Goal: Task Accomplishment & Management: Complete application form

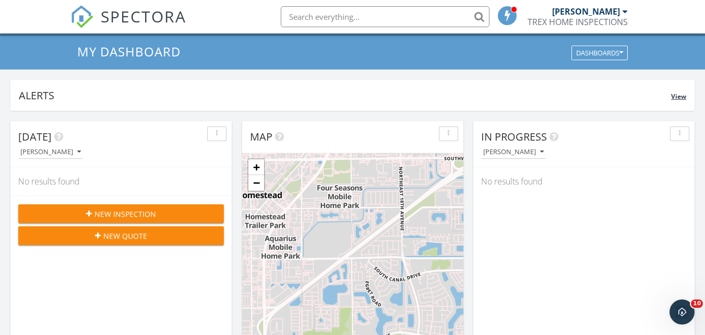
scroll to position [88, 0]
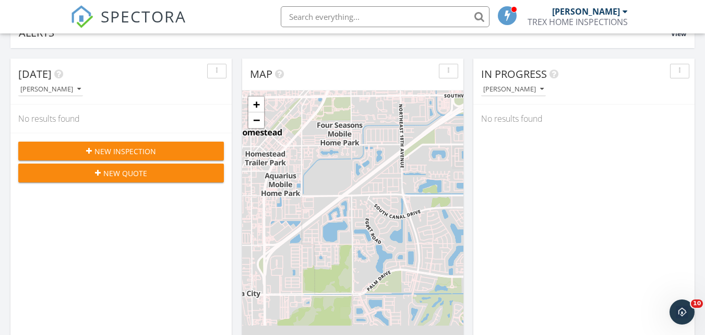
click at [144, 152] on span "New Inspection" at bounding box center [125, 151] width 62 height 11
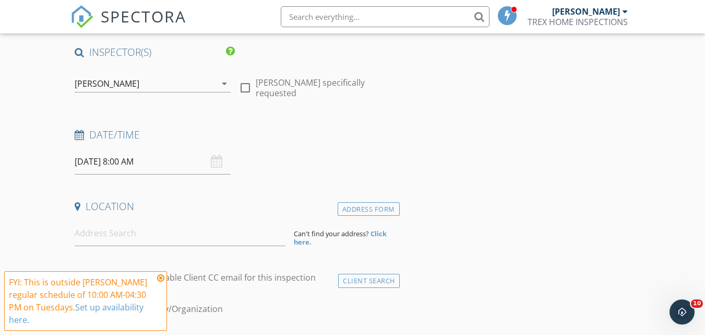
scroll to position [77, 0]
click at [170, 157] on input "09/30/2025 8:00 AM" at bounding box center [153, 161] width 156 height 26
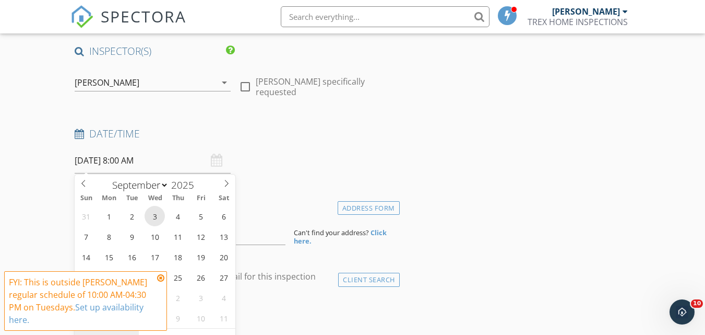
type input "09/03/2025 8:00 AM"
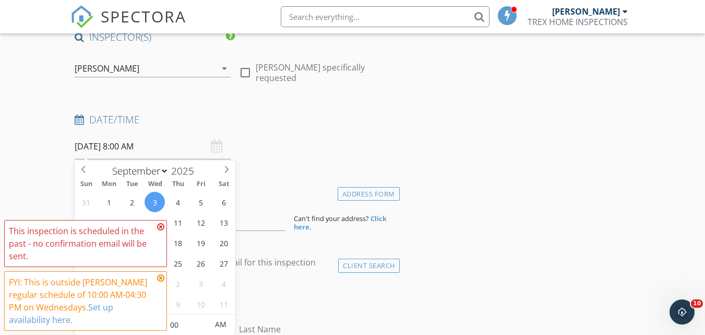
click at [160, 226] on icon at bounding box center [160, 226] width 7 height 8
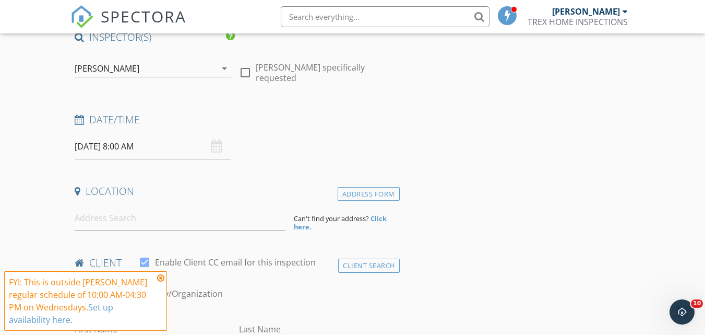
click at [139, 145] on input "09/03/2025 8:00 AM" at bounding box center [153, 147] width 156 height 26
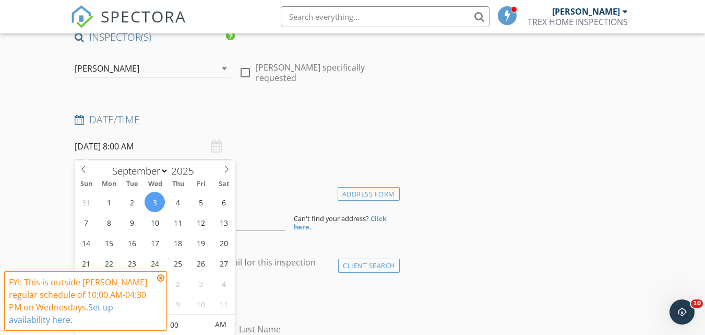
click at [158, 276] on icon at bounding box center [160, 278] width 7 height 8
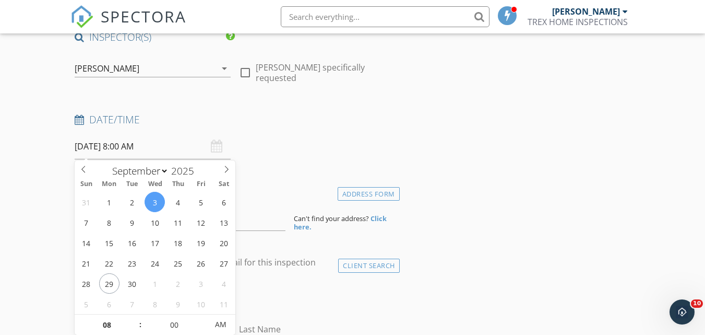
click at [139, 147] on input "09/03/2025 8:00 AM" at bounding box center [153, 147] width 156 height 26
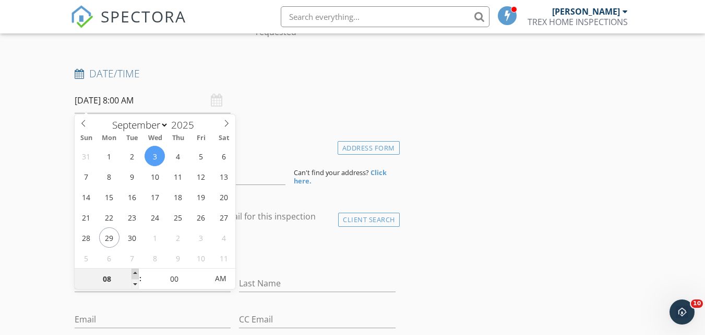
scroll to position [154, 0]
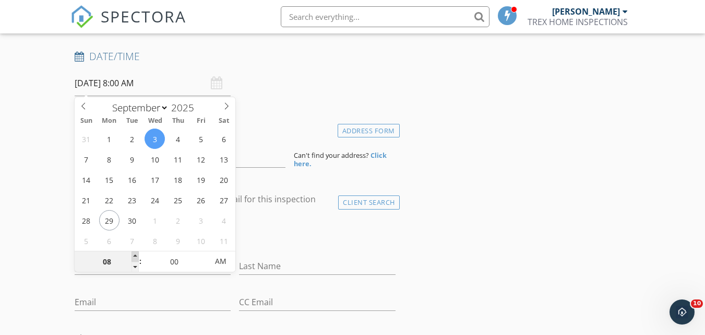
type input "09"
type input "09/03/2025 9:00 AM"
click at [135, 256] on span at bounding box center [135, 256] width 7 height 10
type input "10"
type input "09/03/2025 10:00 AM"
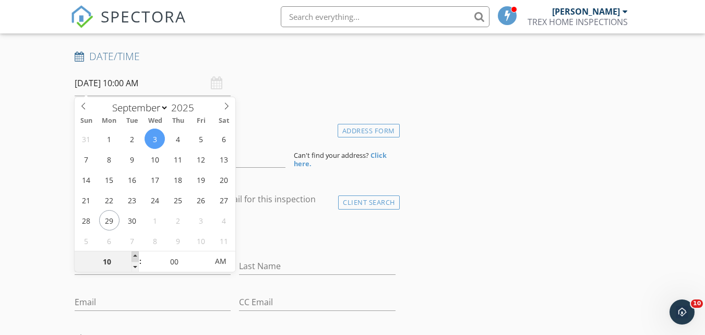
click at [135, 256] on span at bounding box center [135, 256] width 7 height 10
type input "11"
type input "09/03/2025 11:00 AM"
click at [135, 256] on span at bounding box center [135, 256] width 7 height 10
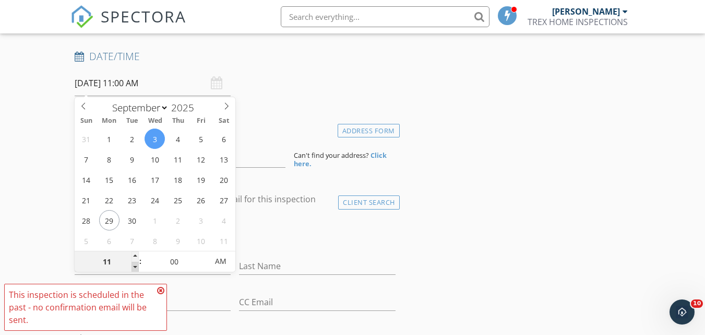
type input "10"
type input "09/03/2025 10:00 AM"
click at [137, 266] on span at bounding box center [135, 267] width 7 height 10
type input "05"
type input "09/03/2025 10:05 AM"
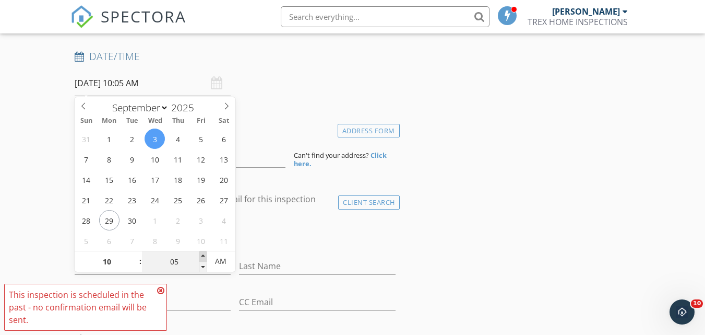
click at [204, 255] on span at bounding box center [202, 256] width 7 height 10
type input "10"
type input "09/03/2025 10:10 AM"
click at [204, 255] on span at bounding box center [202, 256] width 7 height 10
type input "15"
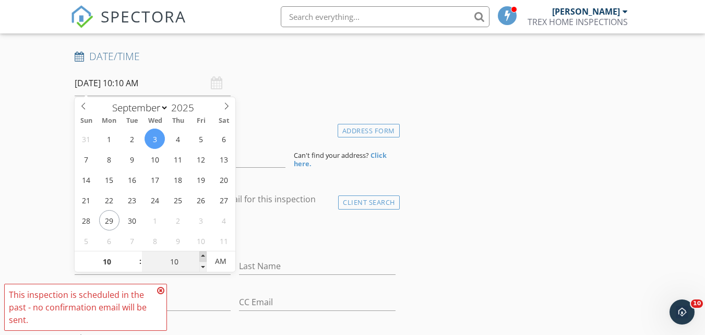
type input "09/03/2025 10:15 AM"
click at [204, 255] on span at bounding box center [202, 256] width 7 height 10
type input "20"
type input "09/03/2025 10:20 AM"
click at [204, 255] on span at bounding box center [202, 256] width 7 height 10
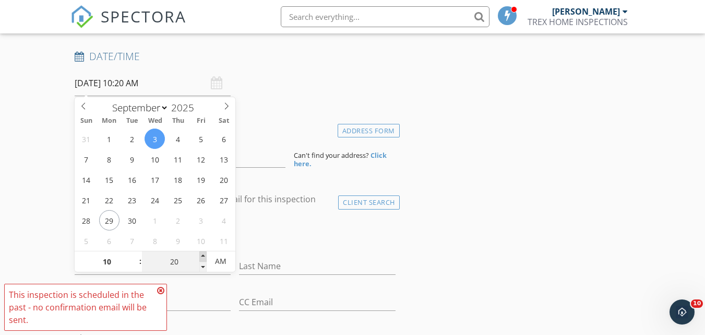
type input "25"
type input "09/03/2025 10:25 AM"
click at [204, 255] on span at bounding box center [202, 256] width 7 height 10
type input "30"
type input "09/03/2025 10:30 AM"
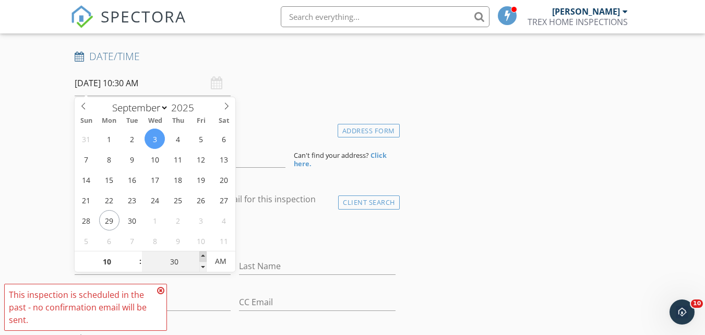
click at [204, 255] on span at bounding box center [202, 256] width 7 height 10
select select "9"
click at [228, 103] on icon at bounding box center [226, 105] width 7 height 7
type input "10/01/2025 10:30 AM"
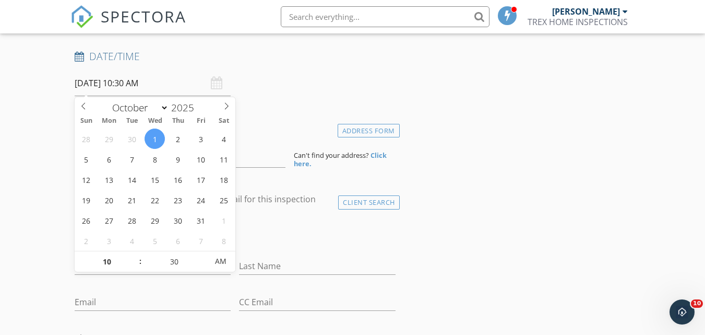
click at [267, 240] on div "check_box_outline_blank Client is a Company/Organization" at bounding box center [235, 235] width 320 height 27
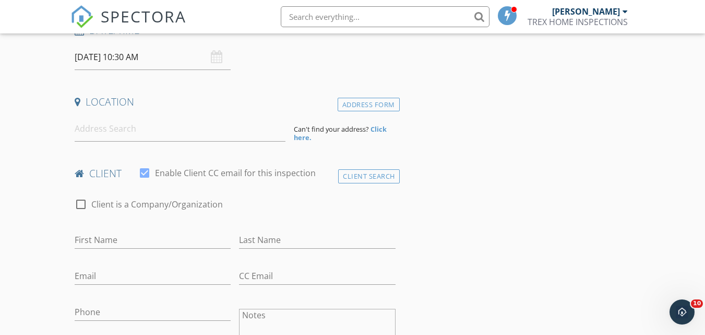
scroll to position [185, 0]
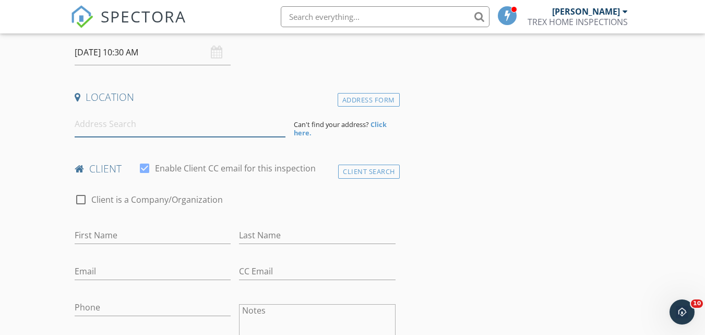
click at [113, 129] on input at bounding box center [180, 124] width 211 height 26
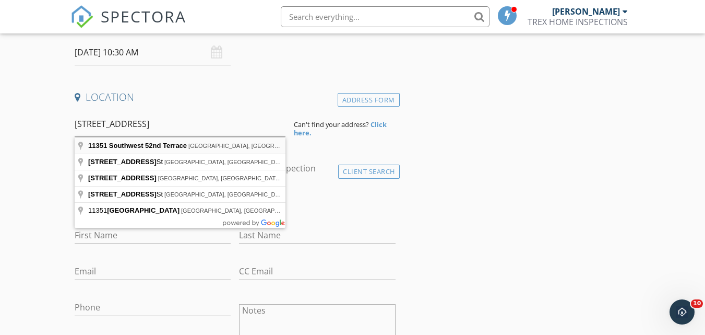
type input "11351 Southwest 52nd Terrace, Miami, FL, USA"
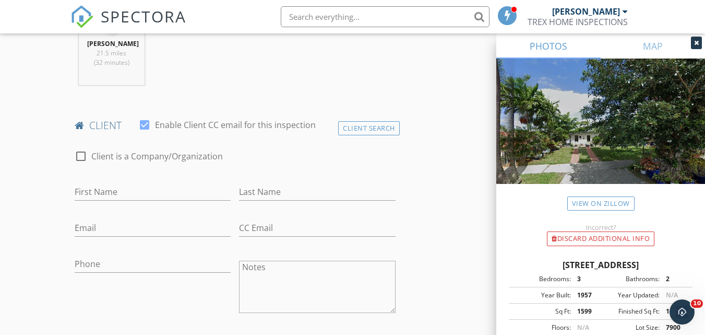
scroll to position [456, 0]
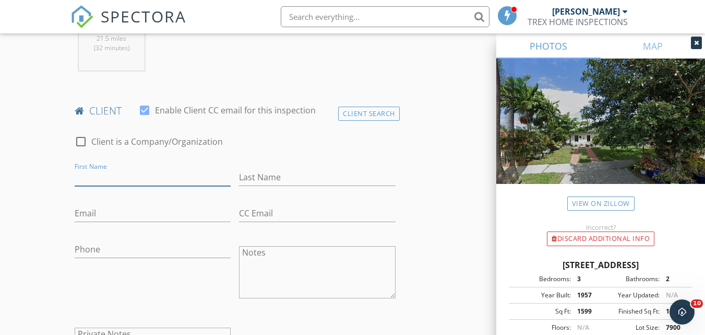
click at [111, 171] on input "First Name" at bounding box center [153, 177] width 156 height 17
type input "d"
type input "Dreiser"
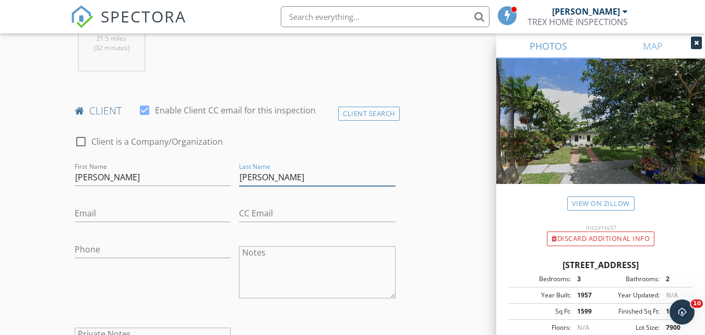
type input "Brito"
click at [89, 212] on input "Email" at bounding box center [153, 213] width 156 height 17
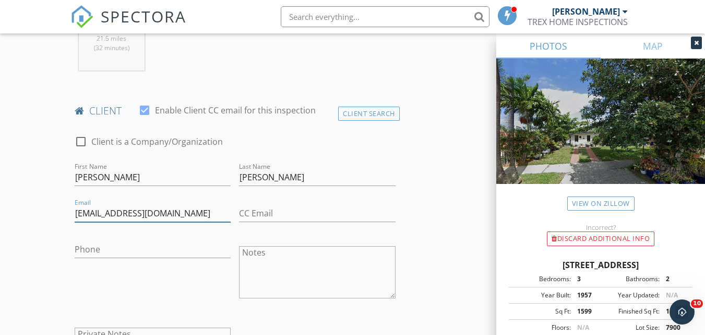
type input "bitohomeservices@yahoo.com"
click at [92, 244] on input "Phone" at bounding box center [153, 249] width 156 height 17
click at [91, 244] on input "Phone" at bounding box center [153, 249] width 156 height 17
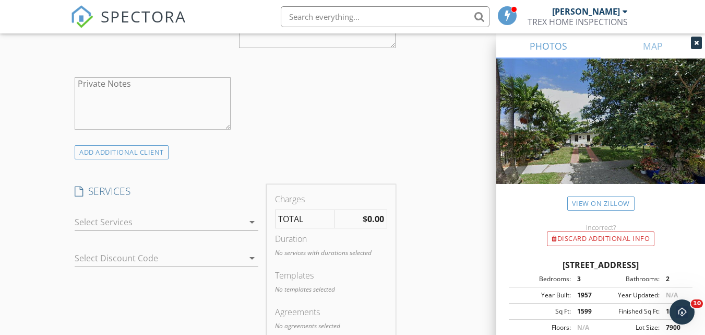
scroll to position [709, 0]
type input "[PHONE_NUMBER]"
click at [130, 218] on div at bounding box center [159, 218] width 169 height 17
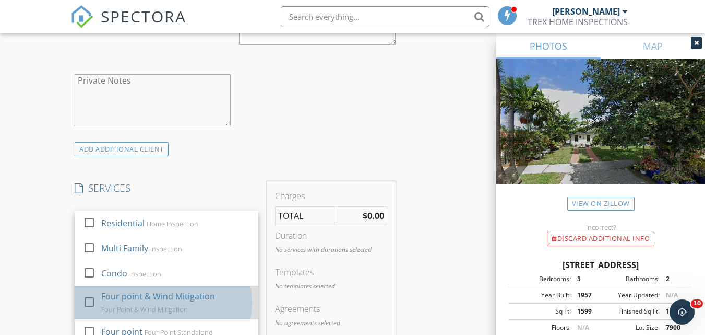
click at [117, 290] on div "Four point & Wind Mitigation" at bounding box center [158, 296] width 114 height 13
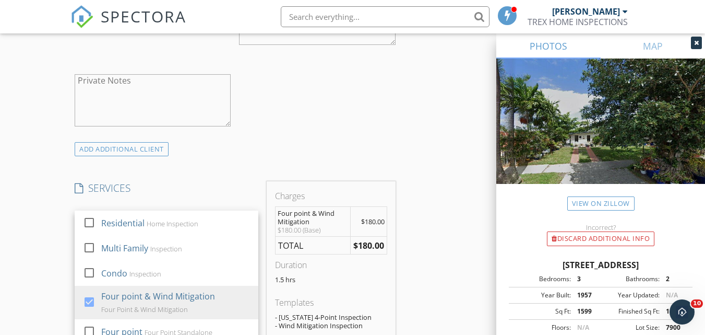
click at [257, 147] on div "ADD ADDITIONAL client" at bounding box center [234, 149] width 329 height 14
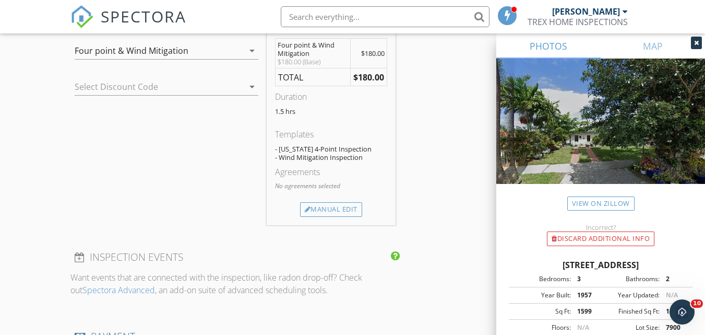
scroll to position [879, 0]
click at [326, 205] on div "Manual Edit" at bounding box center [331, 207] width 62 height 15
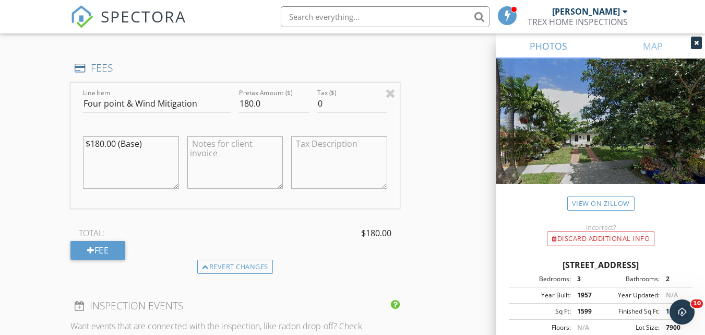
scroll to position [955, 0]
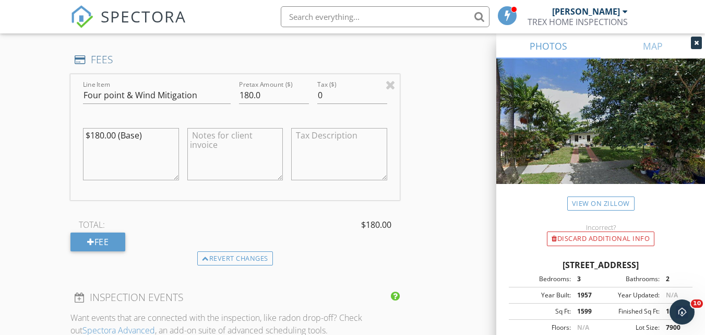
click at [255, 139] on textarea at bounding box center [235, 154] width 96 height 52
type textarea "Insurance Inspection"
click at [115, 233] on div "Fee" at bounding box center [97, 241] width 55 height 19
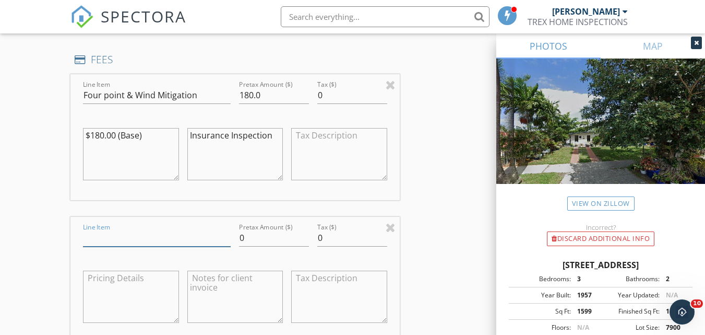
click at [115, 233] on input "Line Item" at bounding box center [157, 237] width 148 height 17
type input "3% Processing Fee"
click at [256, 229] on input "0" at bounding box center [274, 237] width 70 height 17
type input "6.30"
click at [226, 271] on textarea at bounding box center [235, 296] width 96 height 52
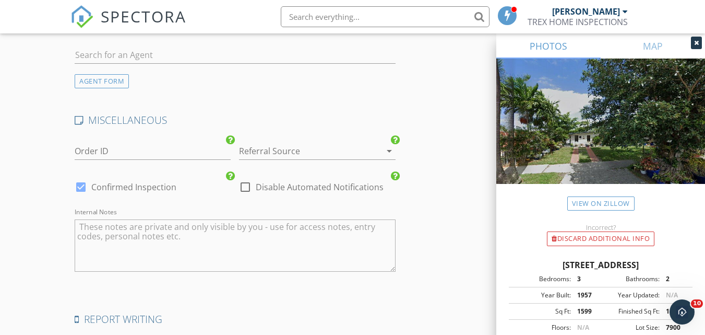
scroll to position [1806, 0]
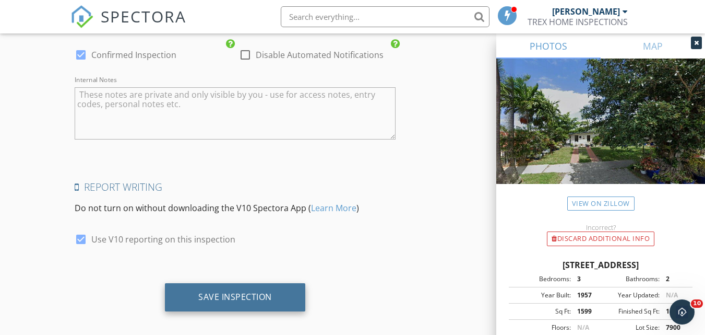
type textarea "**Avoid the 3% processing fee paying via Cash, Check or Zelle**"
click at [217, 299] on div "Save Inspection" at bounding box center [235, 297] width 140 height 28
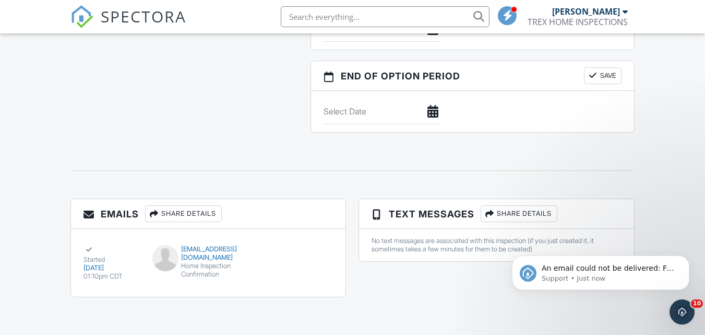
scroll to position [1132, 0]
click at [606, 276] on p "Support • Just now" at bounding box center [609, 278] width 135 height 9
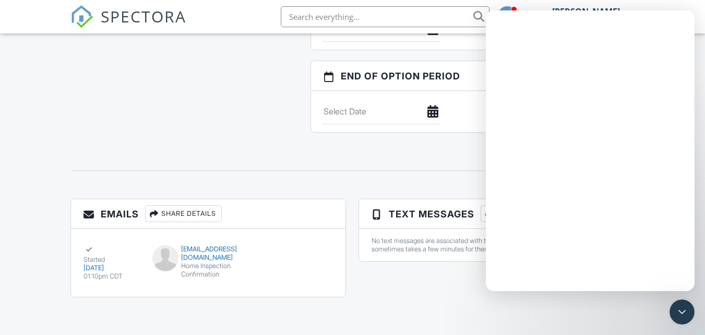
scroll to position [0, 0]
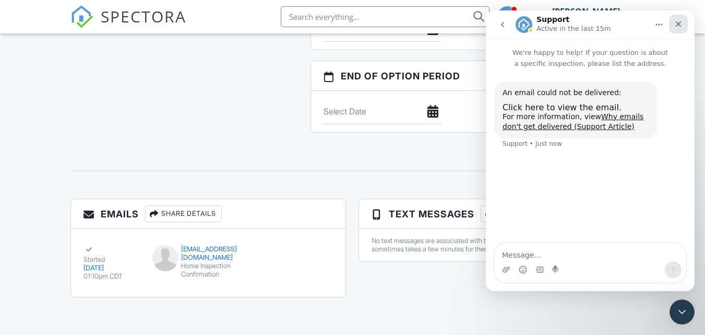
click at [681, 22] on icon "Close" at bounding box center [679, 24] width 6 height 6
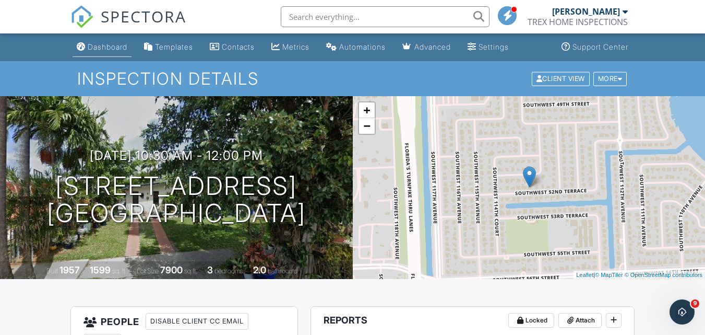
click at [97, 43] on div "Dashboard" at bounding box center [108, 46] width 40 height 9
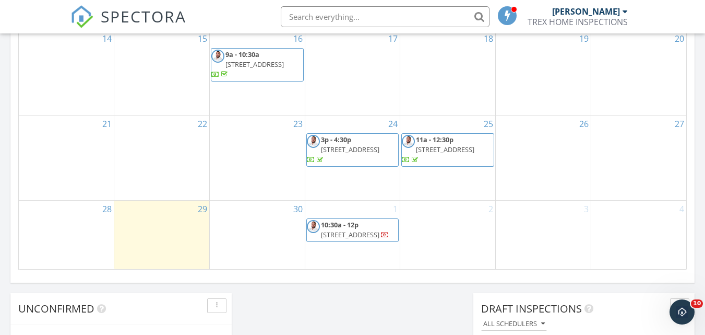
scroll to position [711, 0]
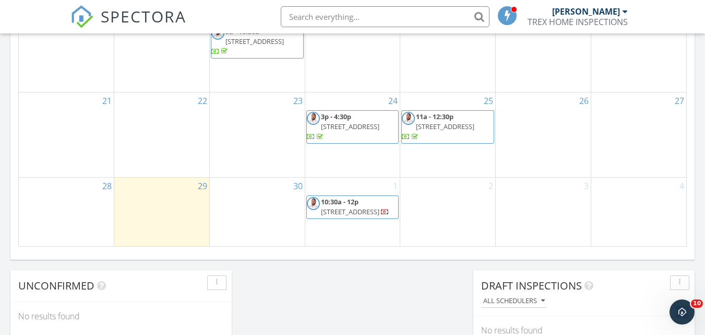
click at [362, 207] on span "11351 SW 52nd Terrace, Miami 33165" at bounding box center [350, 211] width 58 height 9
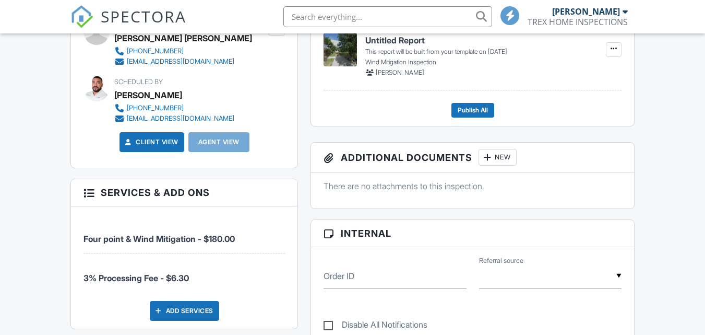
click at [278, 175] on div "People Disable Client CC Email New Client Client's Agent Listing Agent Add Anot…" at bounding box center [184, 197] width 240 height 588
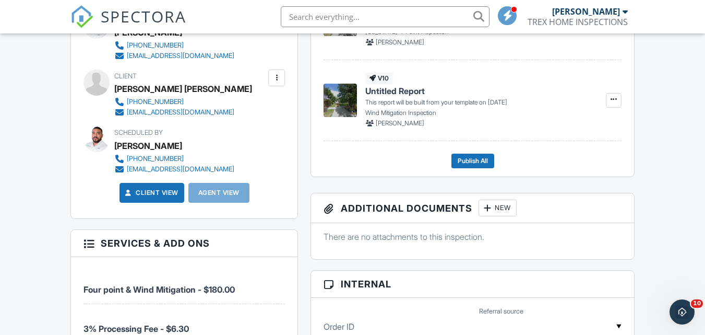
click at [274, 77] on div at bounding box center [276, 78] width 10 height 10
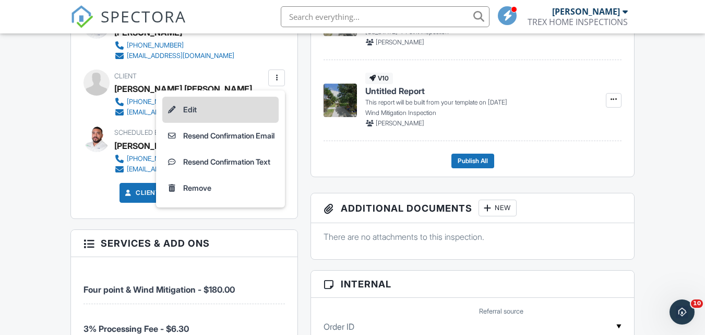
click at [183, 109] on li "Edit" at bounding box center [220, 110] width 116 height 26
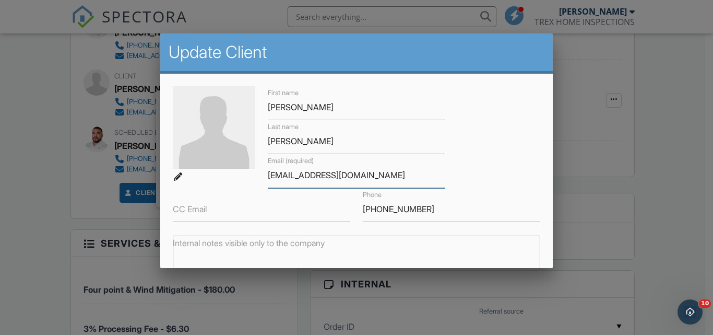
click at [270, 173] on input "bitohomeservices@yahoo.com" at bounding box center [356, 175] width 177 height 26
drag, startPoint x: 420, startPoint y: 171, endPoint x: 261, endPoint y: 182, distance: 159.1
click at [262, 182] on div "Email (required) britohomeservices@yahoo.com" at bounding box center [357, 171] width 190 height 34
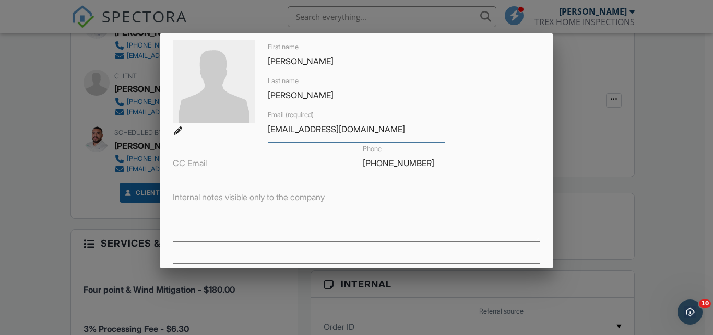
scroll to position [141, 0]
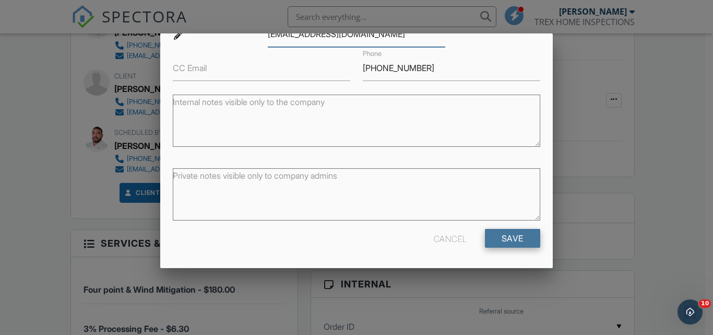
type input "britohomeservices@yahoo.com"
click at [509, 237] on input "Save" at bounding box center [512, 238] width 55 height 19
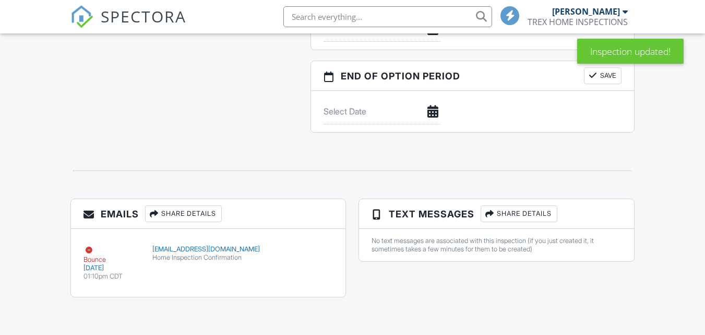
click at [191, 216] on div "Share Details" at bounding box center [183, 213] width 77 height 17
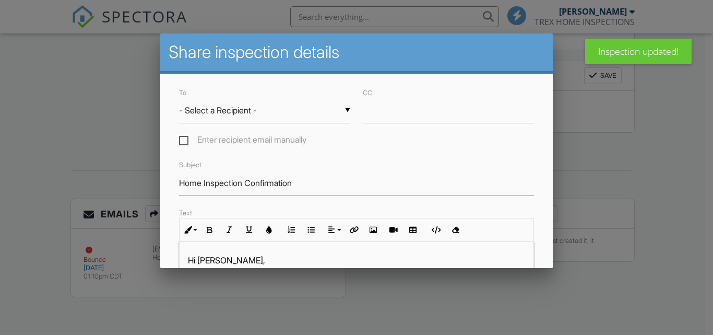
click at [190, 103] on div "▼ - Select a Recipient - - Select a Recipient - [PERSON_NAME] [PERSON_NAME] (Cl…" at bounding box center [264, 111] width 171 height 26
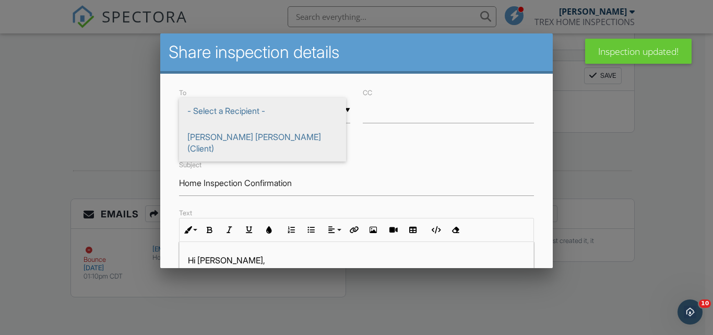
click at [197, 134] on span "[PERSON_NAME] [PERSON_NAME] (Client)" at bounding box center [262, 143] width 167 height 38
type input "[PERSON_NAME] [PERSON_NAME] (Client)"
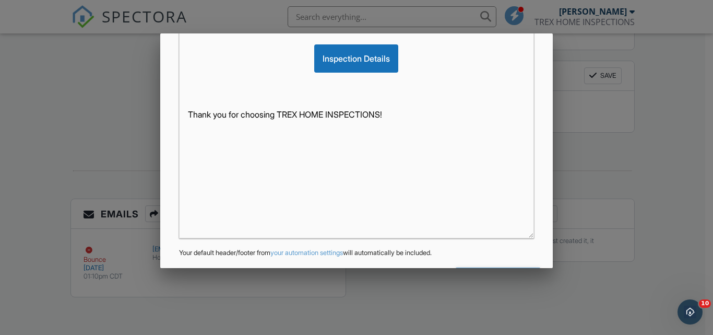
scroll to position [303, 0]
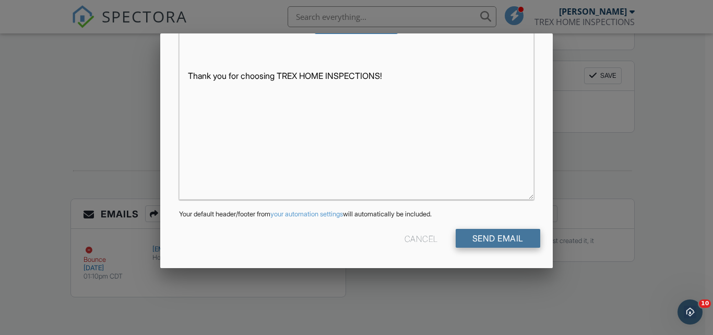
click at [502, 243] on input "Send Email" at bounding box center [498, 238] width 85 height 19
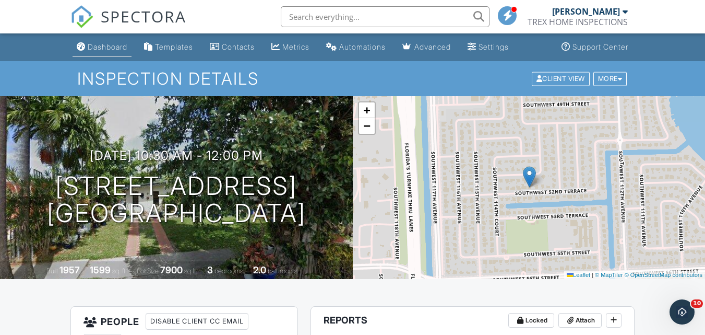
click at [93, 46] on div "Dashboard" at bounding box center [108, 46] width 40 height 9
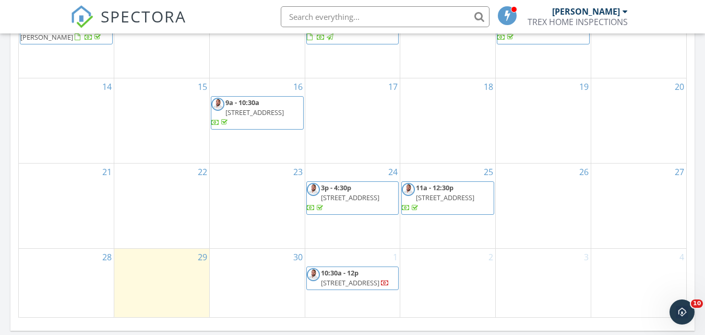
scroll to position [676, 0]
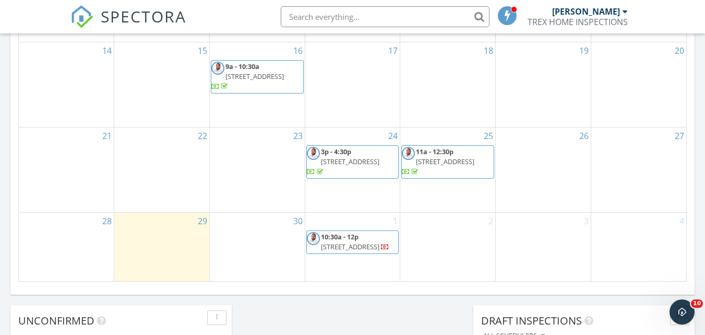
click at [362, 242] on span "[STREET_ADDRESS]" at bounding box center [350, 246] width 58 height 9
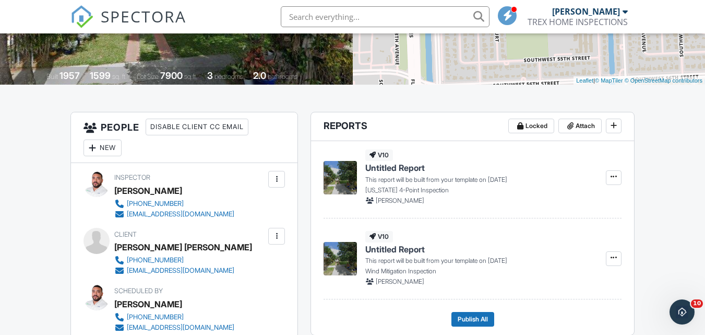
scroll to position [196, 0]
